Goal: Information Seeking & Learning: Learn about a topic

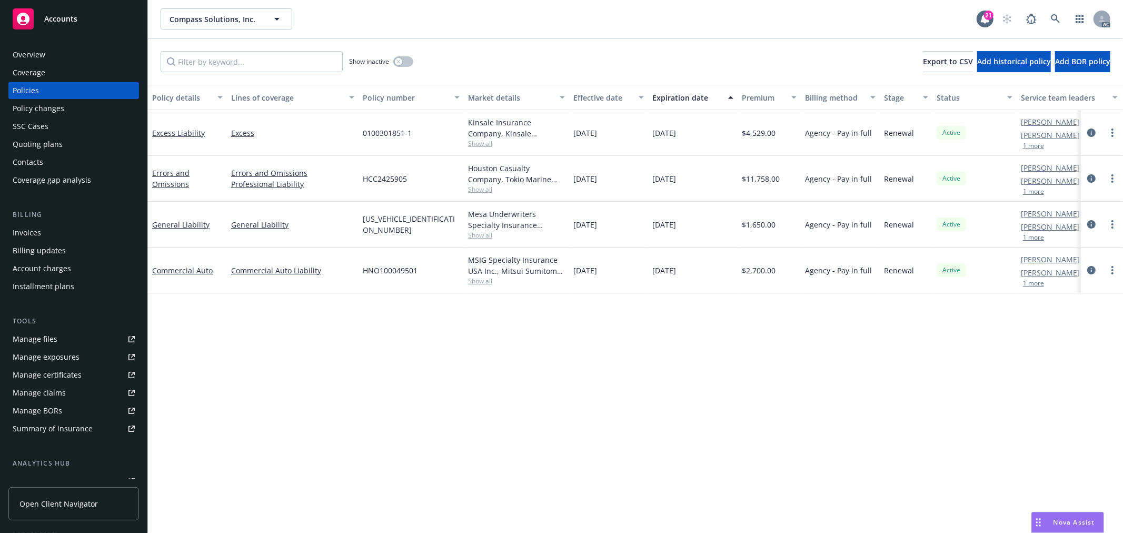
click at [472, 144] on span "Show all" at bounding box center [516, 143] width 97 height 9
click at [511, 350] on div "Policy details Lines of coverage Policy number Market details Effective date Ex…" at bounding box center [635, 309] width 975 height 448
click at [484, 282] on span "Show all" at bounding box center [516, 280] width 97 height 9
click at [622, 343] on div "Policy details Lines of coverage Policy number Market details Effective date Ex…" at bounding box center [635, 309] width 975 height 448
